Goal: Browse casually

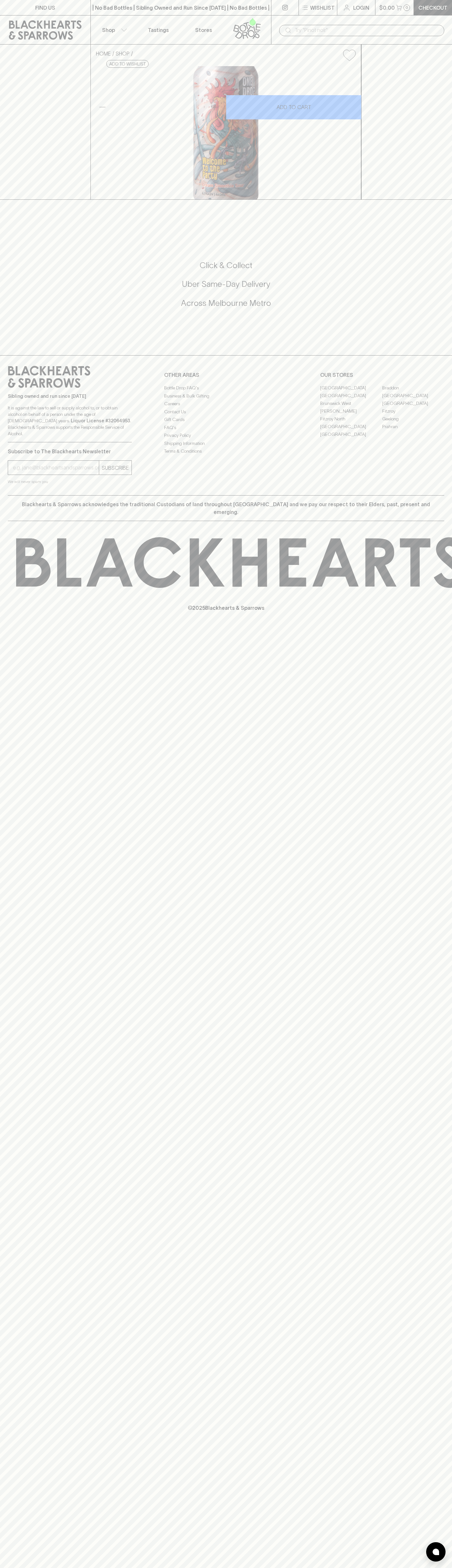
click at [298, 29] on input "text" at bounding box center [366, 30] width 144 height 10
click at [437, 1363] on div "FIND US | No Bad Bottles | Sibling Owned and Run Since [DATE] | No Bad Bottles …" at bounding box center [226, 784] width 452 height 1568
click at [34, 1567] on html "FIND US | No Bad Bottles | Sibling Owned and Run Since [DATE] | No Bad Bottles …" at bounding box center [226, 784] width 452 height 1568
click at [15, 443] on div "Sibling owned and run since [DATE] It is against the law to sell or supply alco…" at bounding box center [70, 404] width 124 height 77
